Goal: Navigation & Orientation: Find specific page/section

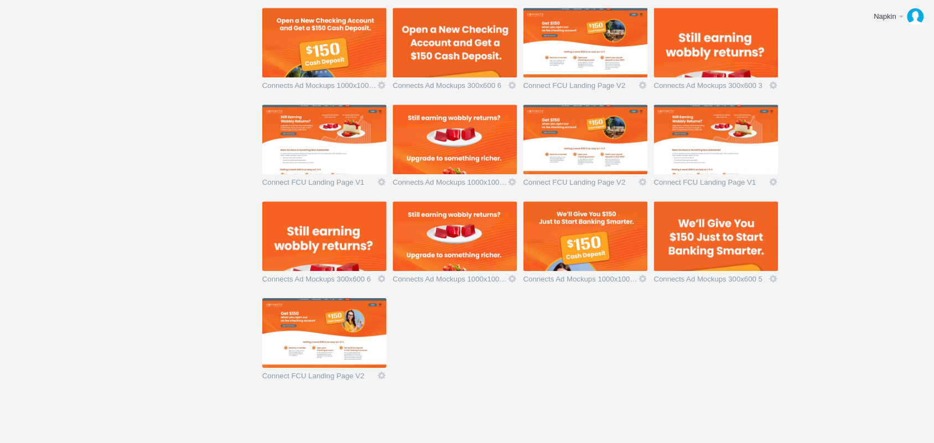
scroll to position [861, 0]
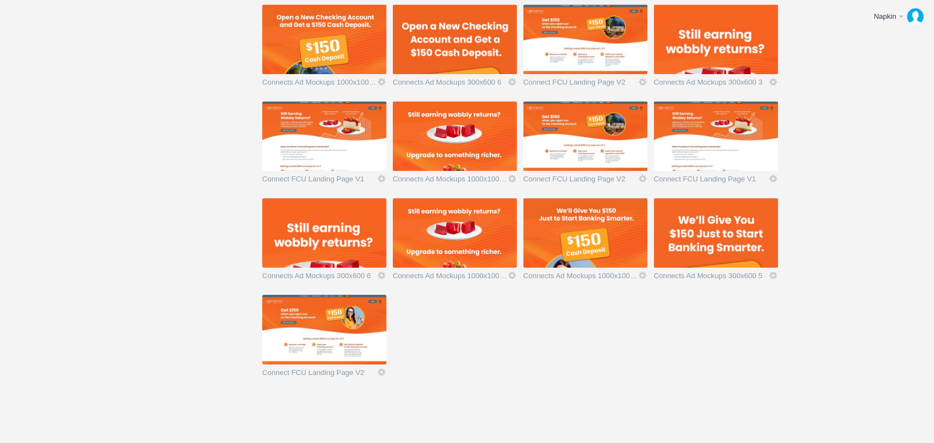
click at [451, 148] on img at bounding box center [455, 136] width 124 height 70
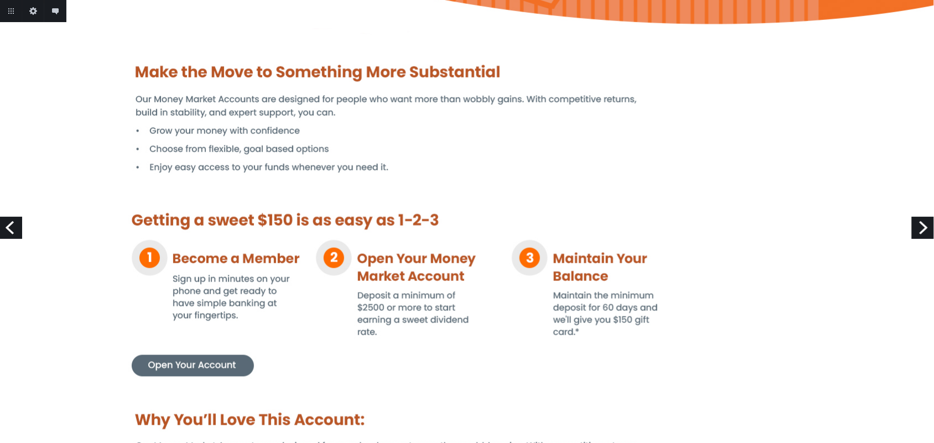
scroll to position [277, 0]
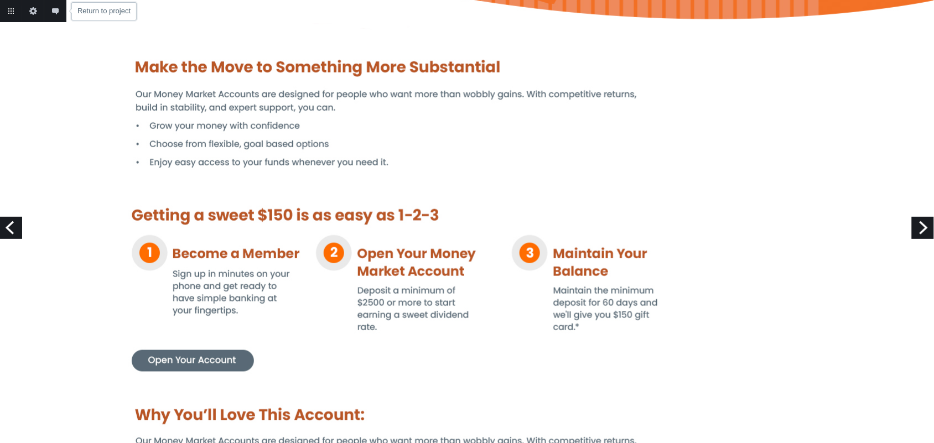
click at [4, 14] on link "Return to project" at bounding box center [11, 11] width 22 height 22
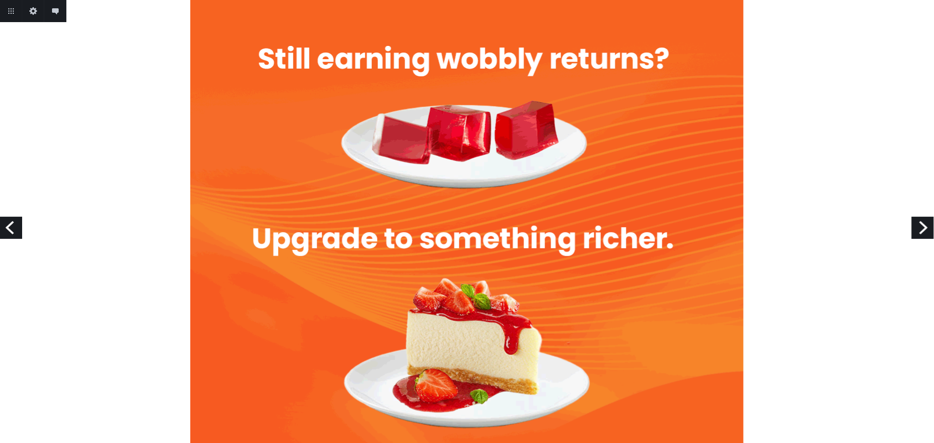
scroll to position [69, 0]
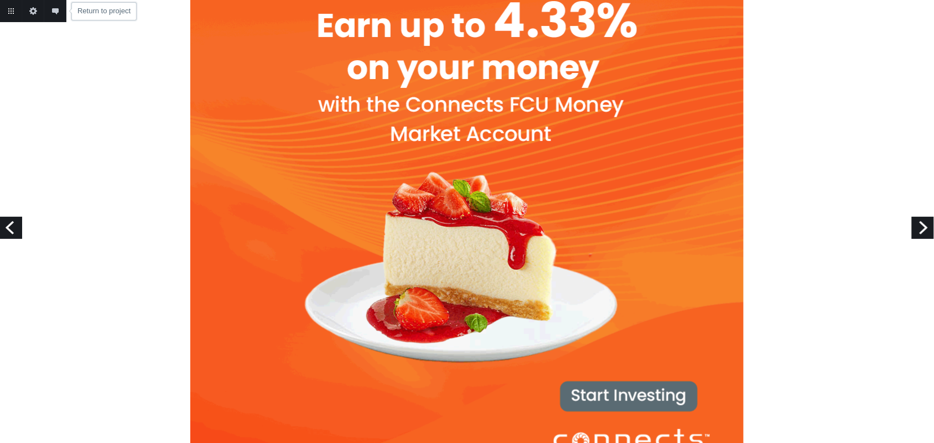
click at [13, 7] on link "Return to project" at bounding box center [11, 11] width 22 height 22
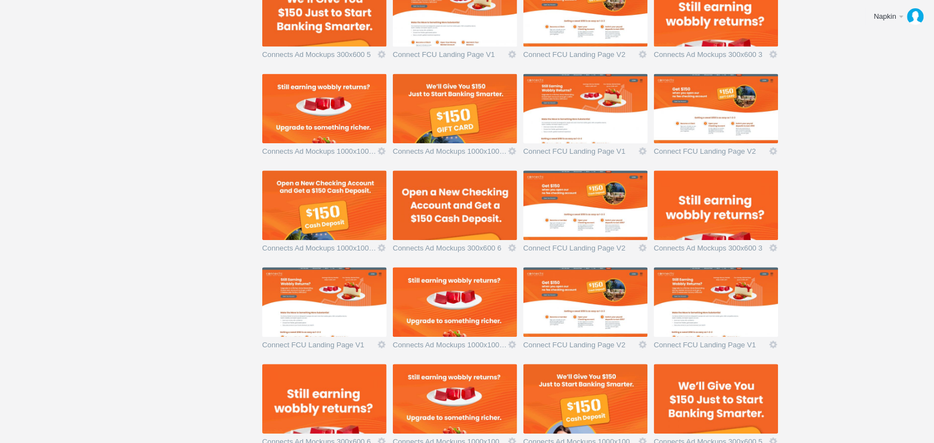
scroll to position [861, 0]
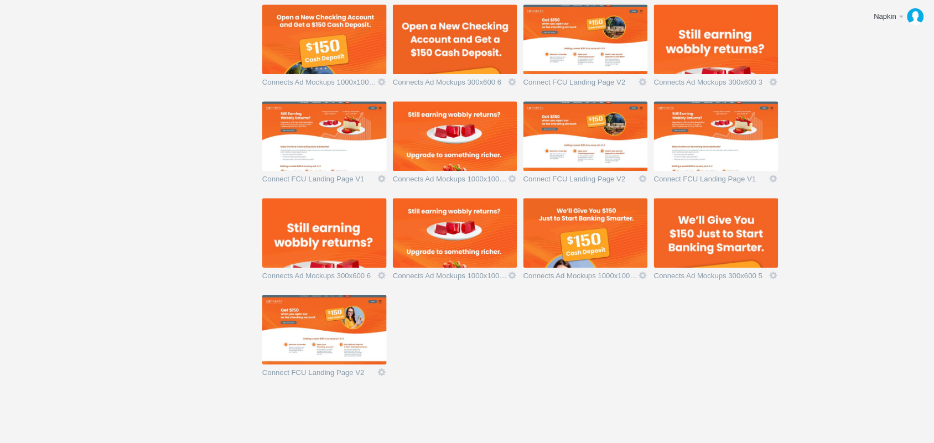
click at [708, 145] on img at bounding box center [716, 136] width 124 height 70
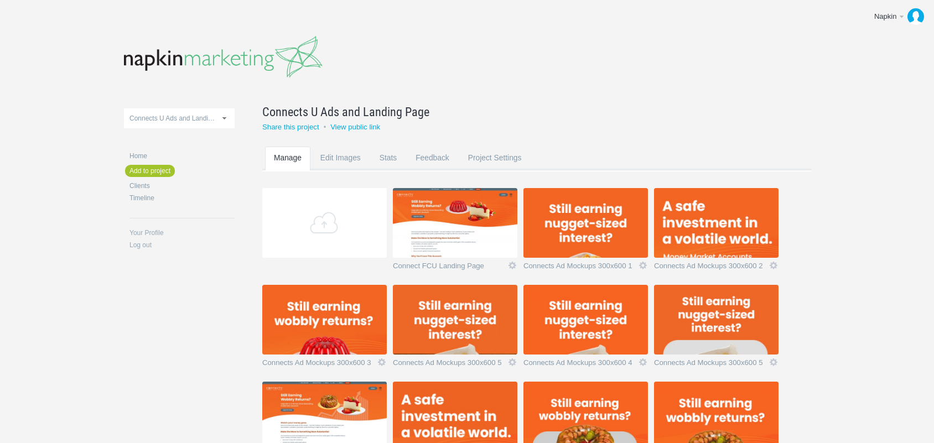
scroll to position [861, 0]
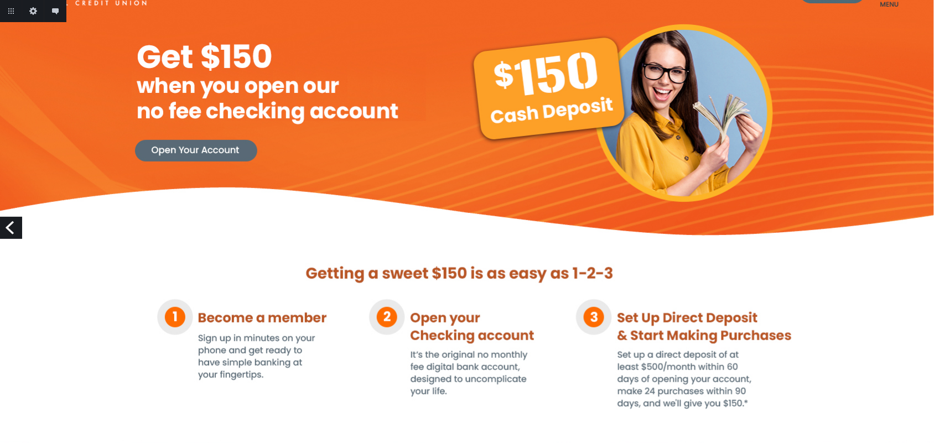
scroll to position [138, 0]
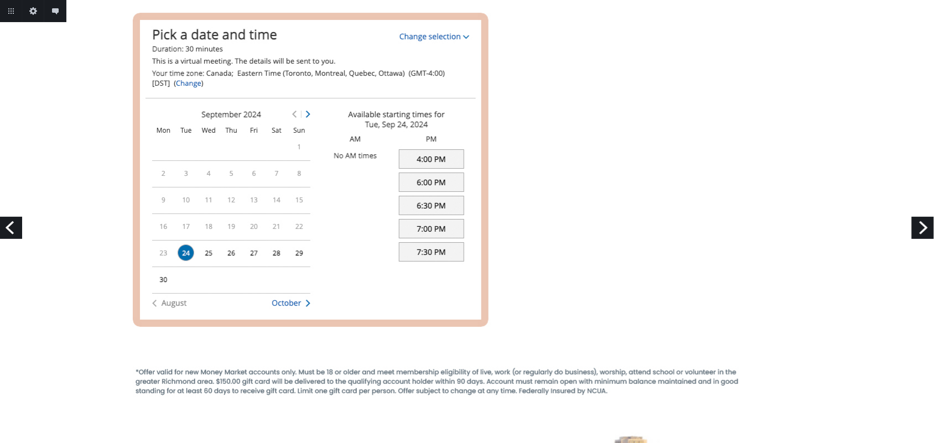
scroll to position [1151, 0]
